Goal: Transaction & Acquisition: Purchase product/service

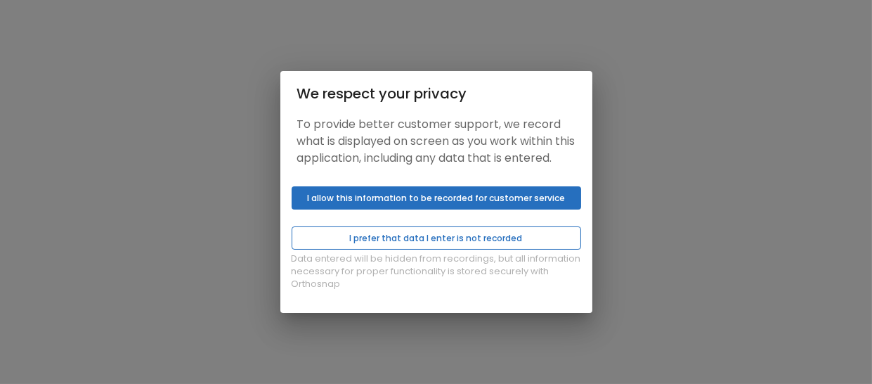
click at [412, 248] on button "I prefer that data I enter is not recorded" at bounding box center [437, 237] width 290 height 23
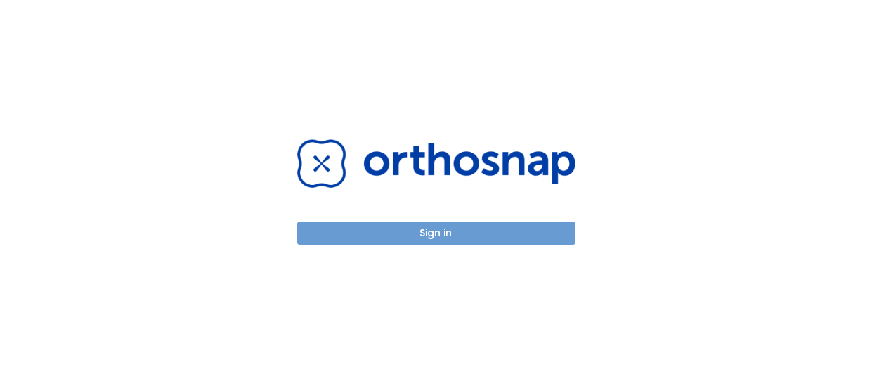
click at [417, 235] on button "Sign in" at bounding box center [436, 232] width 278 height 23
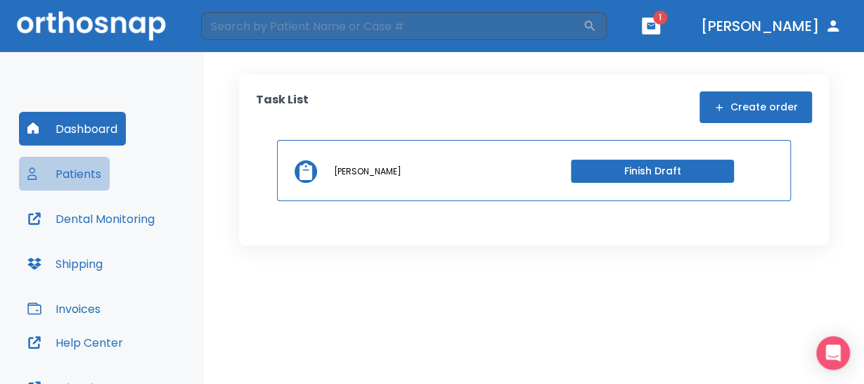
click at [92, 178] on button "Patients" at bounding box center [64, 174] width 91 height 34
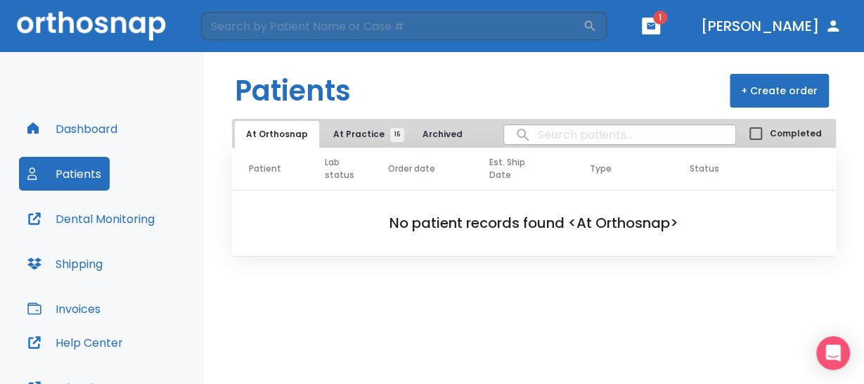
click at [572, 142] on input "search" at bounding box center [619, 134] width 231 height 27
type input "cook"
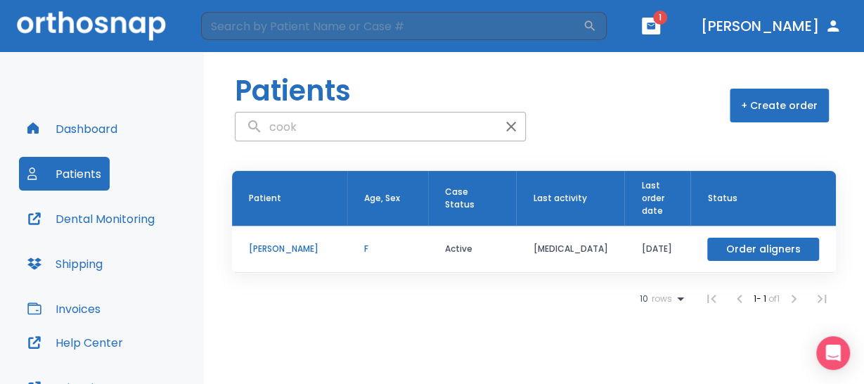
click at [727, 249] on button "Order aligners" at bounding box center [763, 249] width 112 height 23
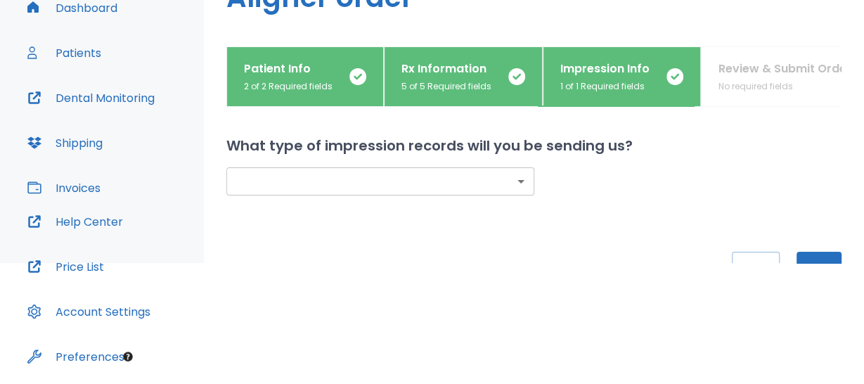
scroll to position [98, 0]
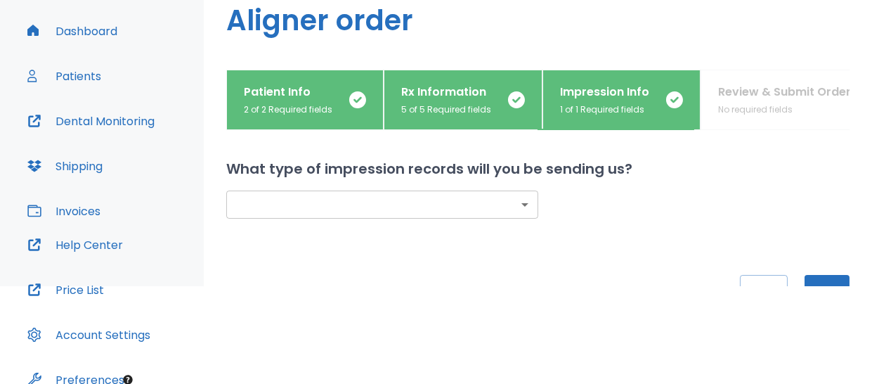
click at [512, 207] on body "​ 1 [PERSON_NAME] Dashboard Patients Dental Monitoring Shipping Invoices Help C…" at bounding box center [436, 94] width 872 height 384
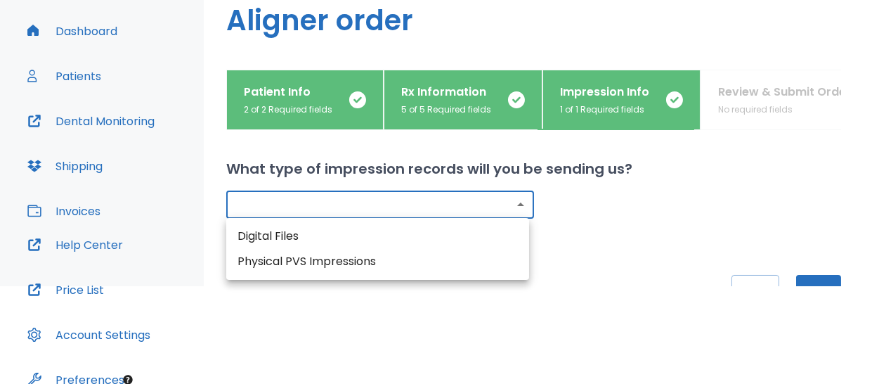
click at [342, 235] on li "Digital Files" at bounding box center [377, 235] width 303 height 25
type input "digital"
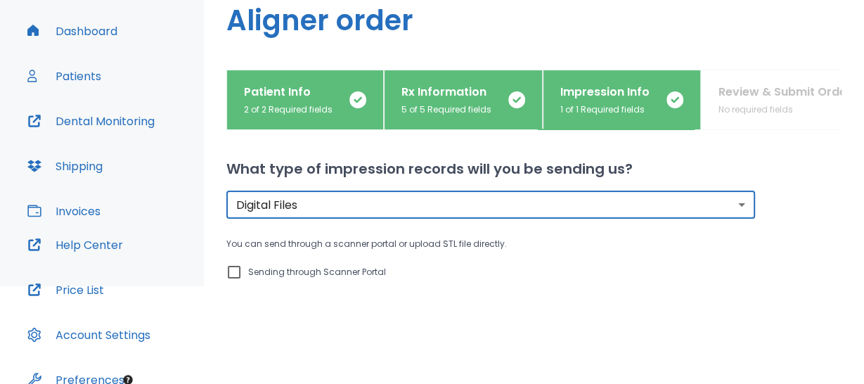
click at [356, 235] on p "You can send through a scanner portal or upload STL file directly." at bounding box center [490, 243] width 528 height 17
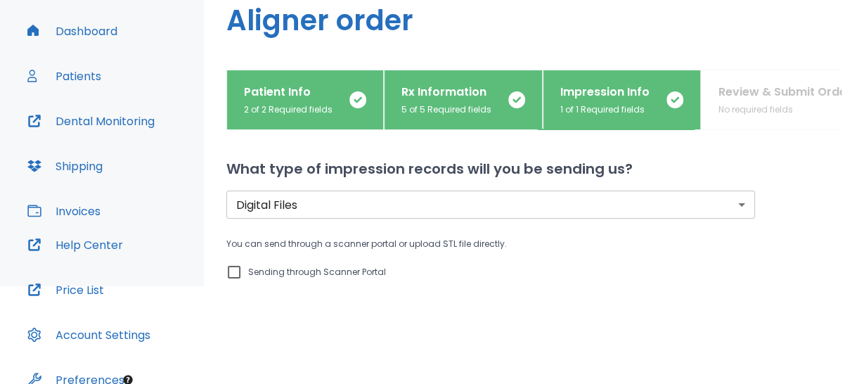
scroll to position [70, 0]
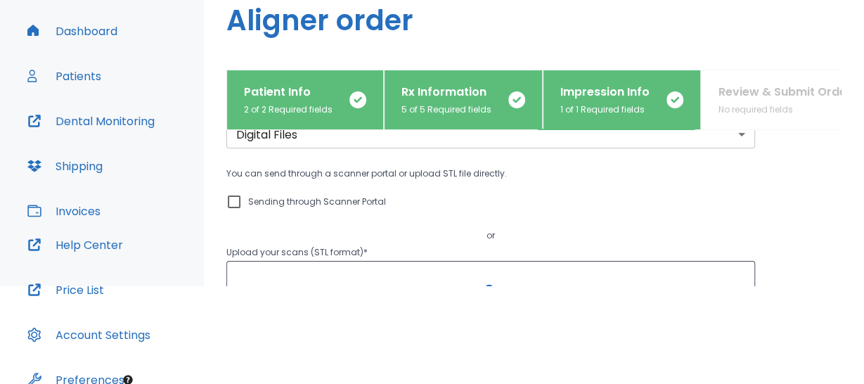
click at [318, 252] on p "Upload your scans (STL format) *" at bounding box center [490, 252] width 528 height 17
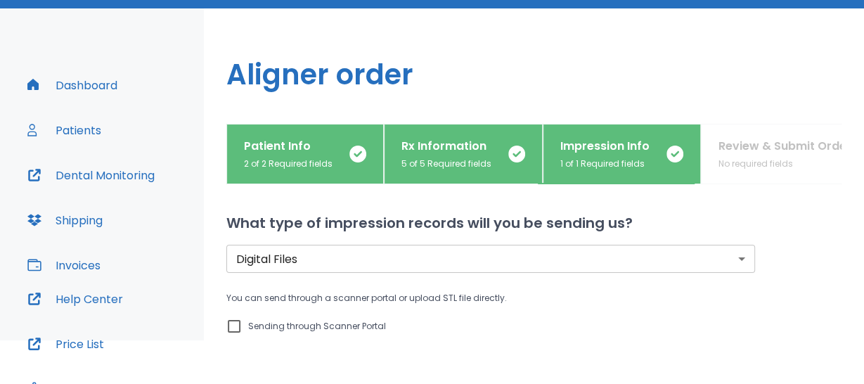
scroll to position [0, 0]
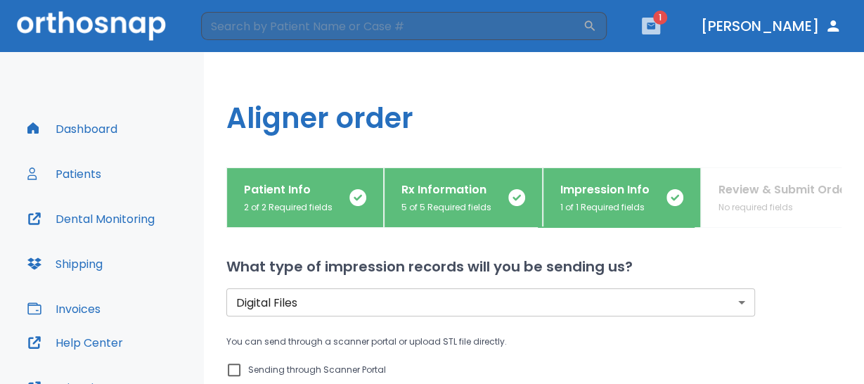
click at [655, 24] on icon "button" at bounding box center [651, 25] width 8 height 6
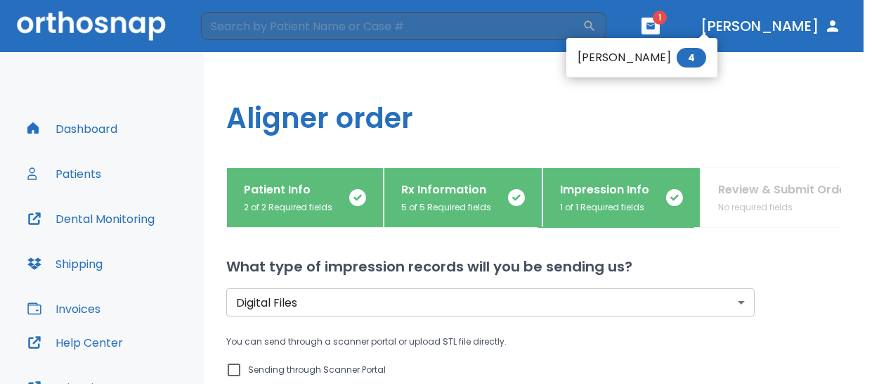
click at [608, 128] on div at bounding box center [436, 192] width 872 height 384
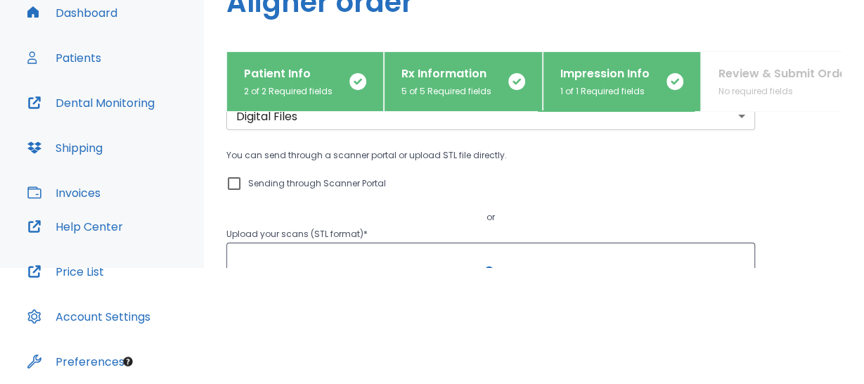
scroll to position [141, 0]
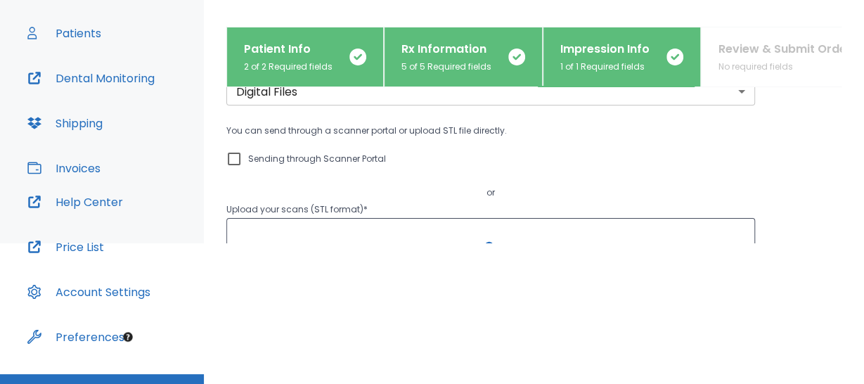
click at [334, 153] on p "Sending through Scanner Portal" at bounding box center [317, 158] width 138 height 17
click at [242, 153] on input "Sending through Scanner Portal" at bounding box center [234, 158] width 17 height 17
checkbox input "true"
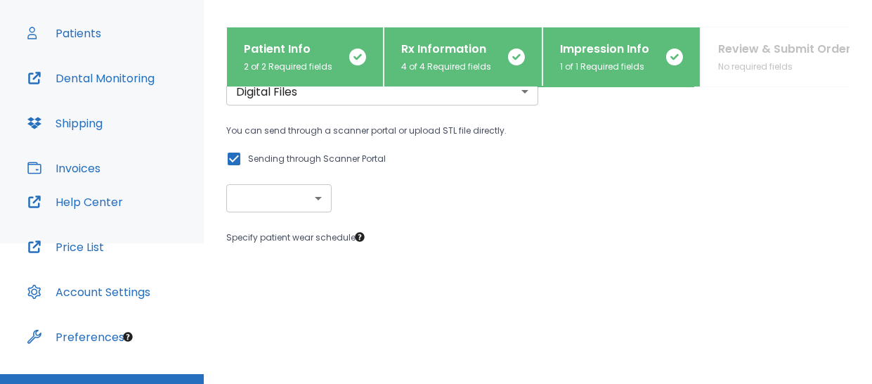
click at [315, 198] on body "​ 1 [PERSON_NAME] Dashboard Patients Dental Monitoring Shipping Invoices Help C…" at bounding box center [436, 51] width 872 height 384
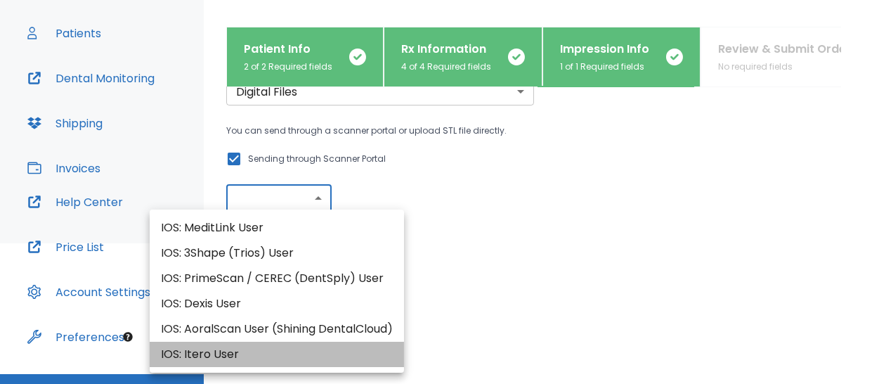
click at [223, 351] on li "IOS: Itero User" at bounding box center [277, 354] width 254 height 25
type input "IOS: Itero User"
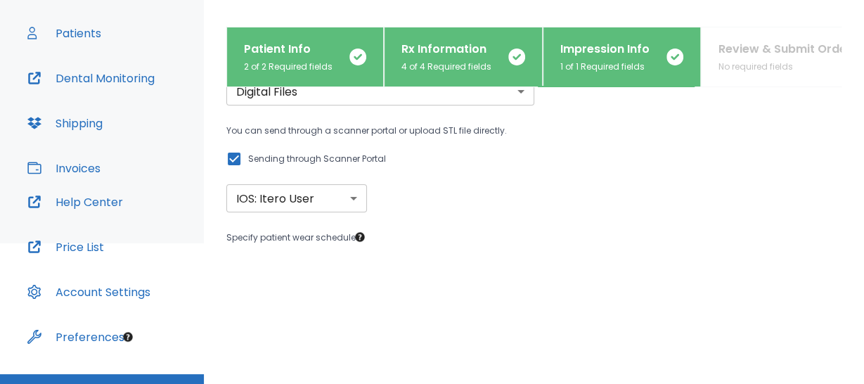
click at [399, 200] on div "You can send through a scanner portal or upload STL file directly. Sending thro…" at bounding box center [380, 167] width 308 height 90
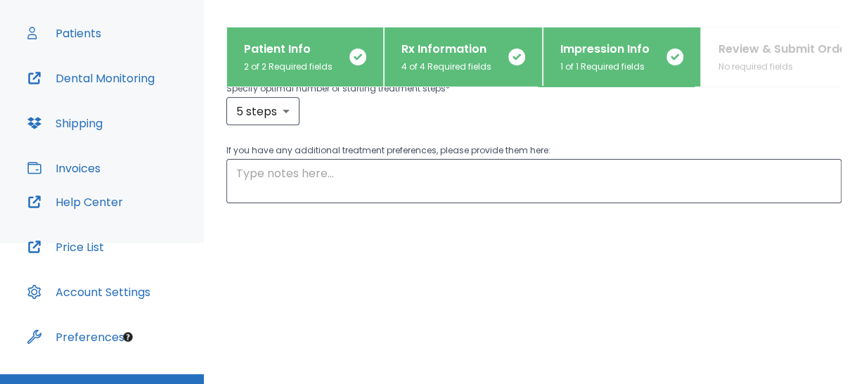
scroll to position [211, 0]
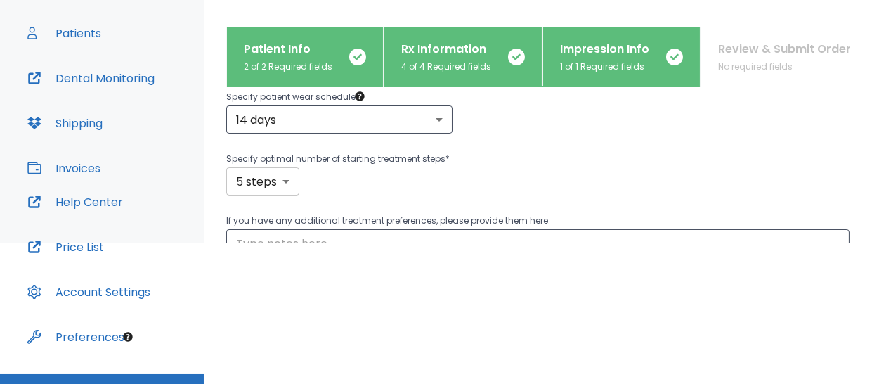
click at [292, 181] on body "​ 1 [PERSON_NAME] Dashboard Patients Dental Monitoring Shipping Invoices Help C…" at bounding box center [436, 51] width 872 height 384
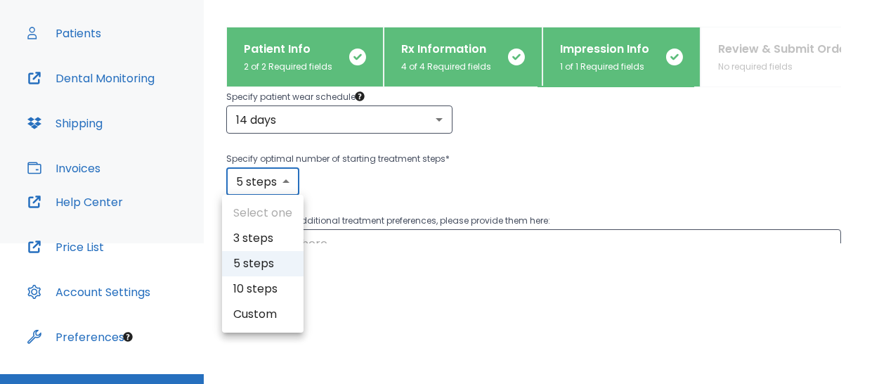
click at [509, 176] on div at bounding box center [436, 192] width 872 height 384
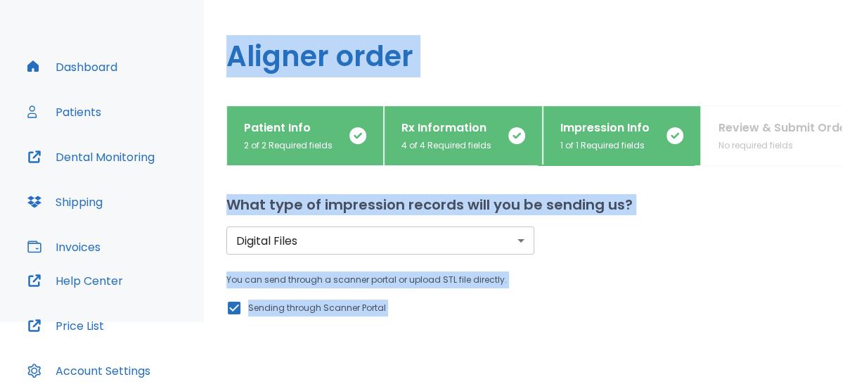
scroll to position [0, 0]
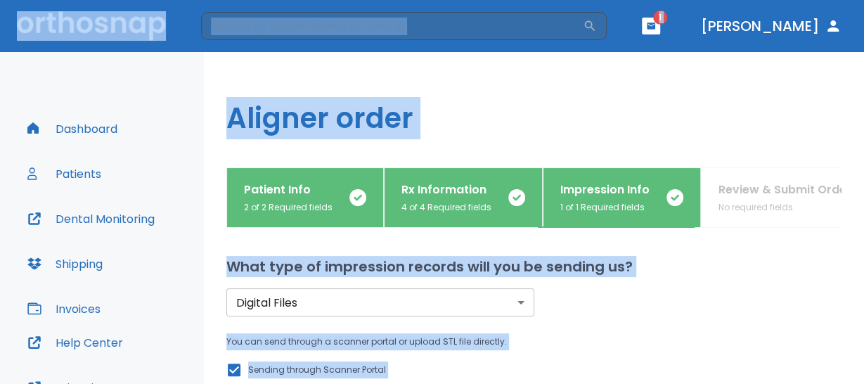
click at [79, 174] on button "Patients" at bounding box center [64, 174] width 91 height 34
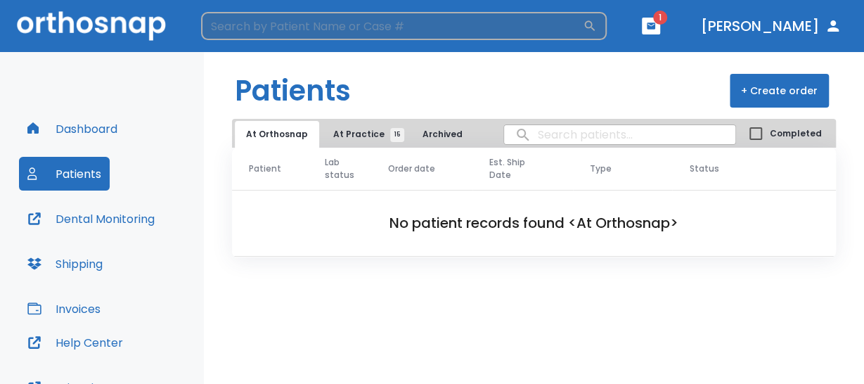
click at [344, 30] on input "search" at bounding box center [392, 26] width 382 height 28
type input "cook"
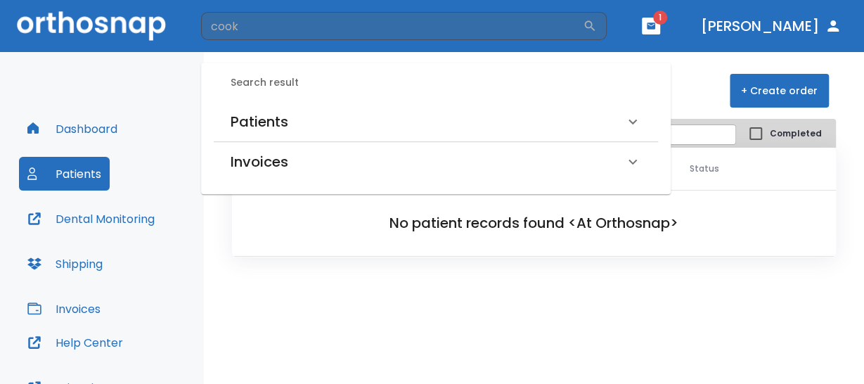
drag, startPoint x: 211, startPoint y: 126, endPoint x: 252, endPoint y: 126, distance: 41.5
click at [230, 126] on div "Search result Patients [PERSON_NAME] (Received by doctor) Invoices [PERSON_NAME…" at bounding box center [435, 128] width 469 height 131
click at [259, 126] on h6 "Patients" at bounding box center [259, 121] width 58 height 22
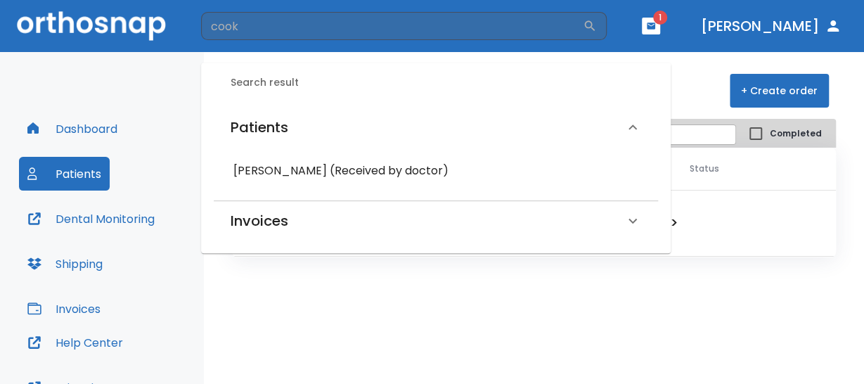
click at [268, 171] on h6 "[PERSON_NAME] (Received by doctor)" at bounding box center [435, 171] width 405 height 20
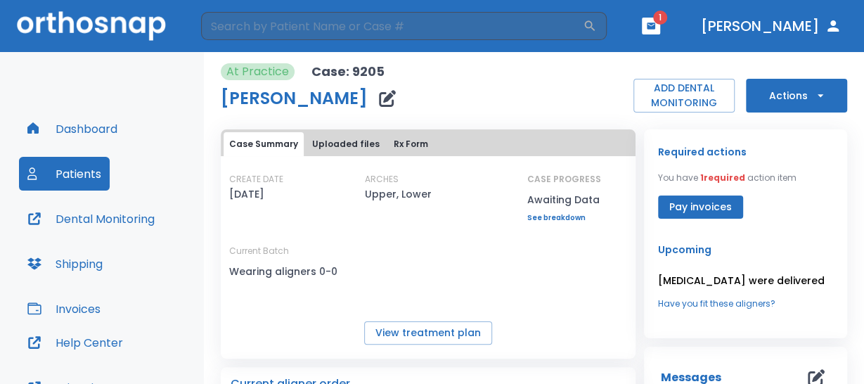
drag, startPoint x: 606, startPoint y: 74, endPoint x: 761, endPoint y: 91, distance: 156.3
click at [606, 74] on div "At Practice Case: 9205 [PERSON_NAME] ADD DENTAL MONITORING Actions" at bounding box center [534, 87] width 626 height 49
click at [813, 89] on icon "button" at bounding box center [820, 96] width 14 height 14
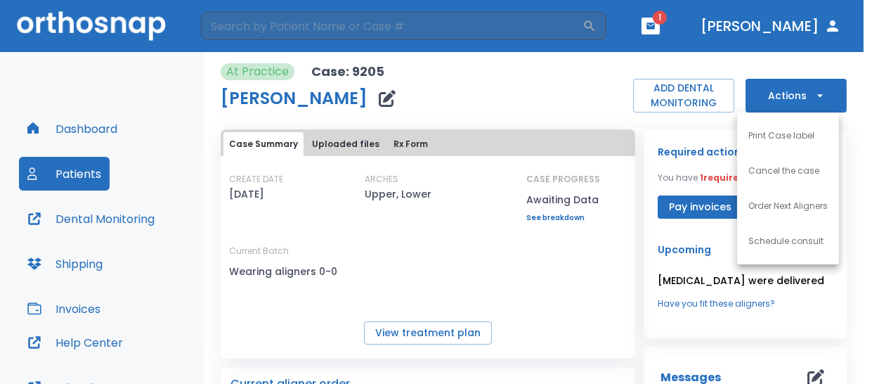
click at [770, 197] on li "Order Next Aligners" at bounding box center [788, 205] width 102 height 35
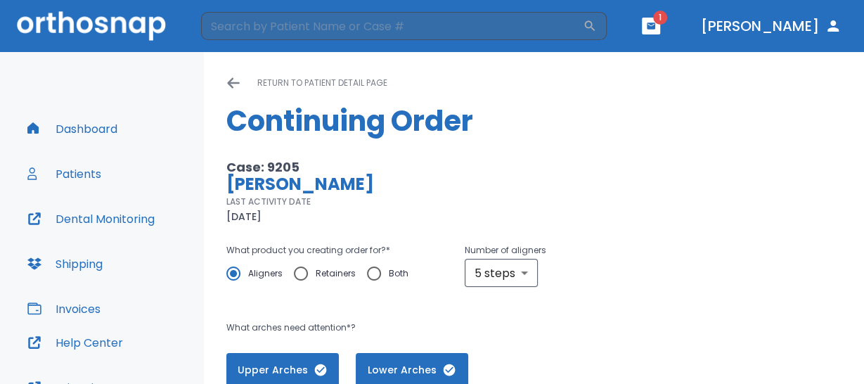
click at [235, 84] on icon at bounding box center [233, 83] width 14 height 14
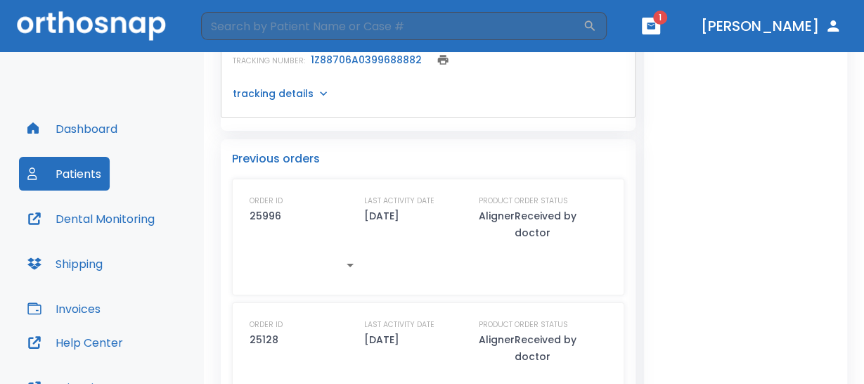
scroll to position [773, 0]
click at [349, 255] on icon "button" at bounding box center [350, 263] width 17 height 17
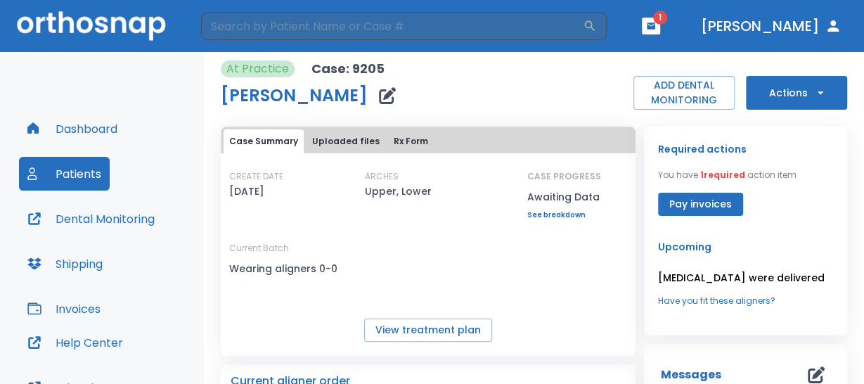
scroll to position [0, 0]
